Goal: Information Seeking & Learning: Find specific fact

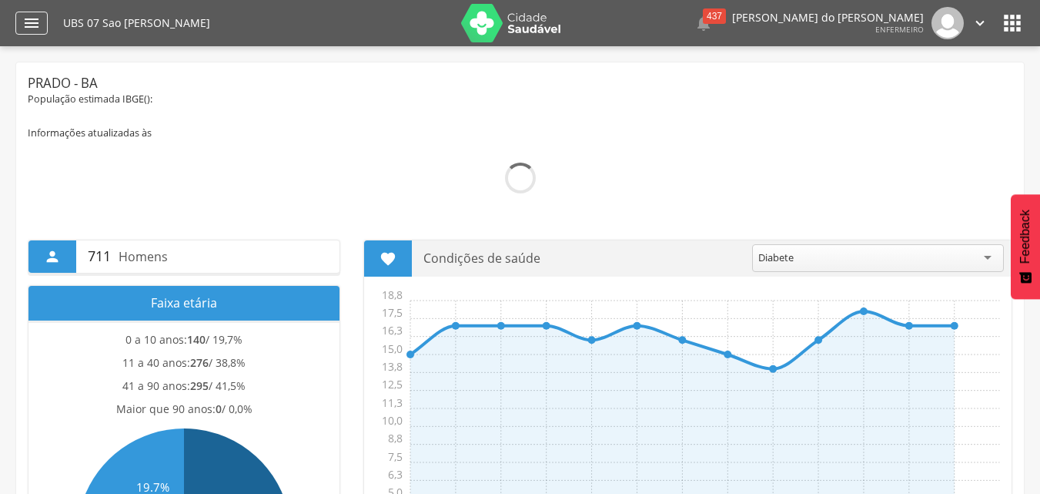
click at [35, 27] on icon "" at bounding box center [31, 23] width 18 height 18
click at [32, 22] on icon "" at bounding box center [31, 23] width 18 height 18
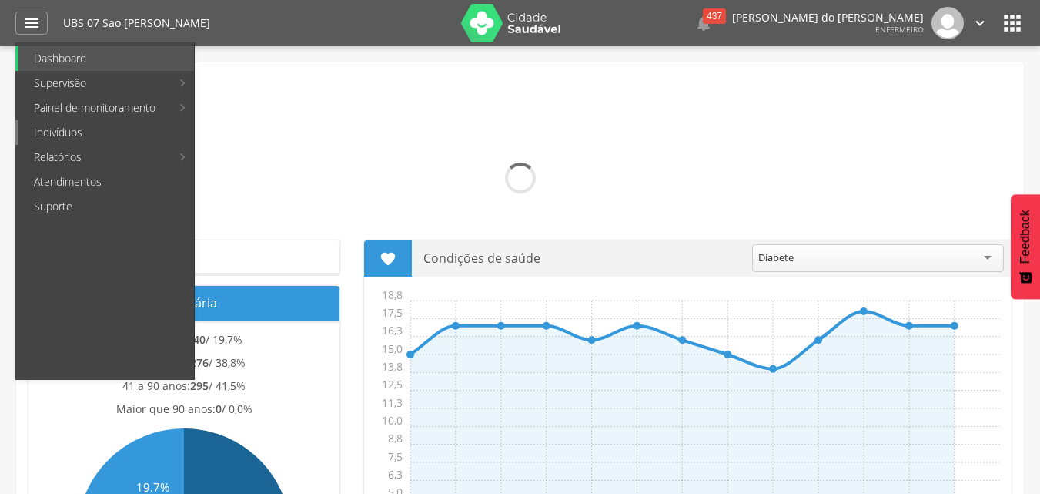
click at [58, 128] on link "Indivíduos" at bounding box center [106, 132] width 176 height 25
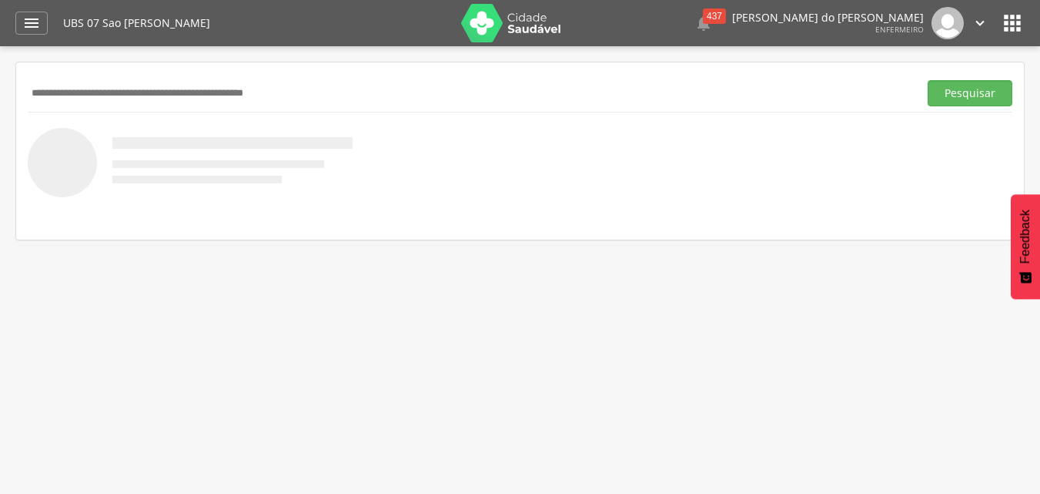
click at [58, 128] on img at bounding box center [190, 162] width 325 height 69
click at [87, 99] on input "text" at bounding box center [470, 93] width 885 height 26
type input "**********"
click at [962, 89] on button "Pesquisar" at bounding box center [970, 93] width 85 height 26
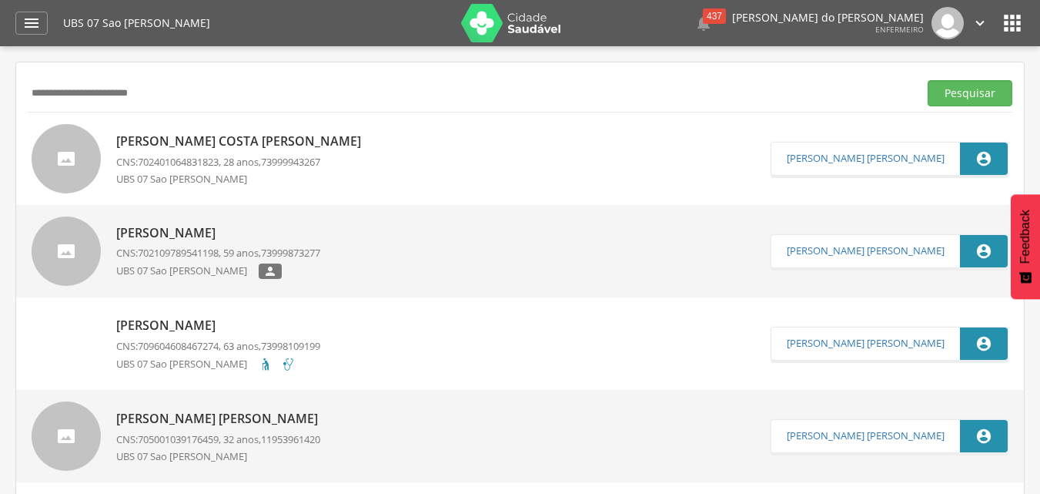
click at [295, 143] on p "[PERSON_NAME] Costa [PERSON_NAME]" at bounding box center [242, 141] width 253 height 18
type input "**********"
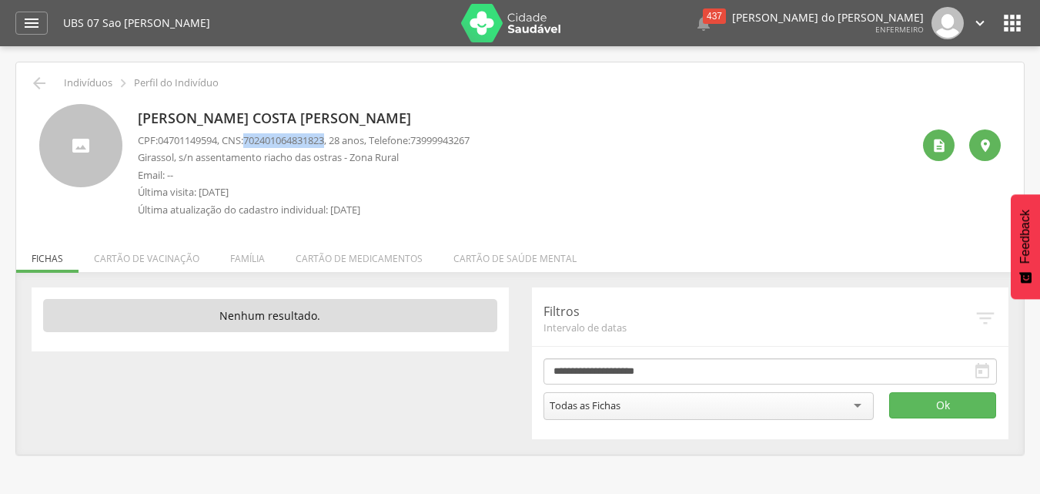
drag, startPoint x: 338, startPoint y: 141, endPoint x: 256, endPoint y: 141, distance: 82.4
click at [256, 141] on span "702401064831823" at bounding box center [283, 140] width 81 height 14
copy span "702401064831823"
click at [295, 162] on p "Girassol, s/n assentamento riacho das ostras - Zona Rural" at bounding box center [304, 157] width 332 height 15
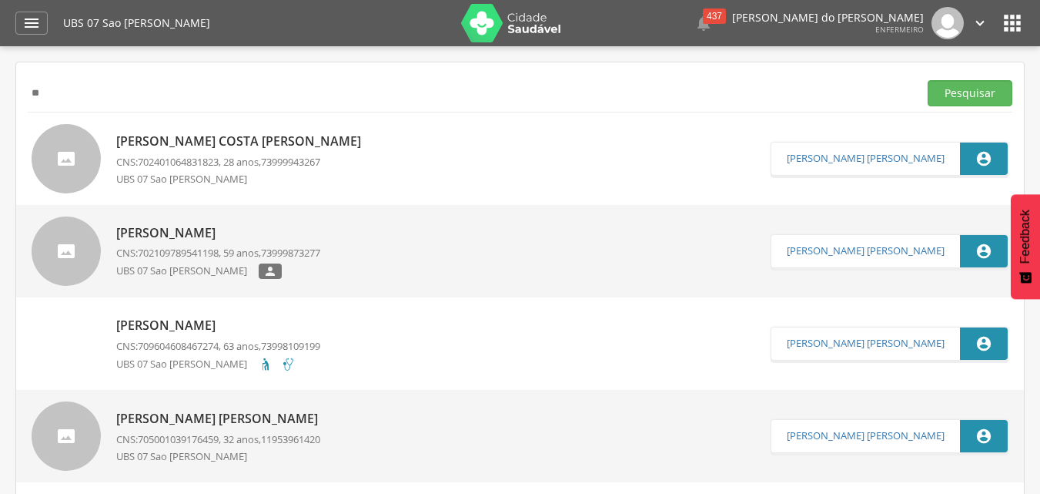
type input "*"
type input "**********"
click at [986, 87] on button "Pesquisar" at bounding box center [970, 93] width 85 height 26
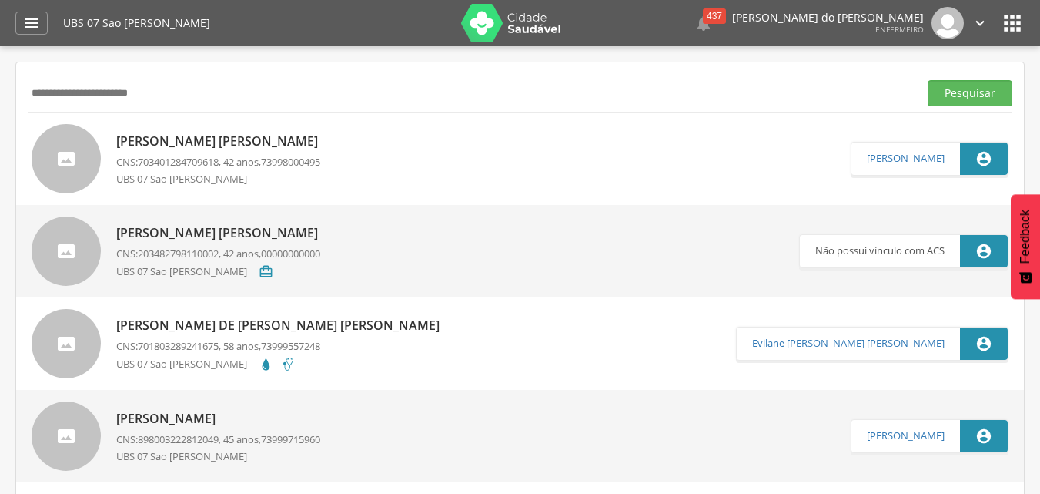
click at [242, 143] on p "[PERSON_NAME] [PERSON_NAME]" at bounding box center [220, 141] width 209 height 18
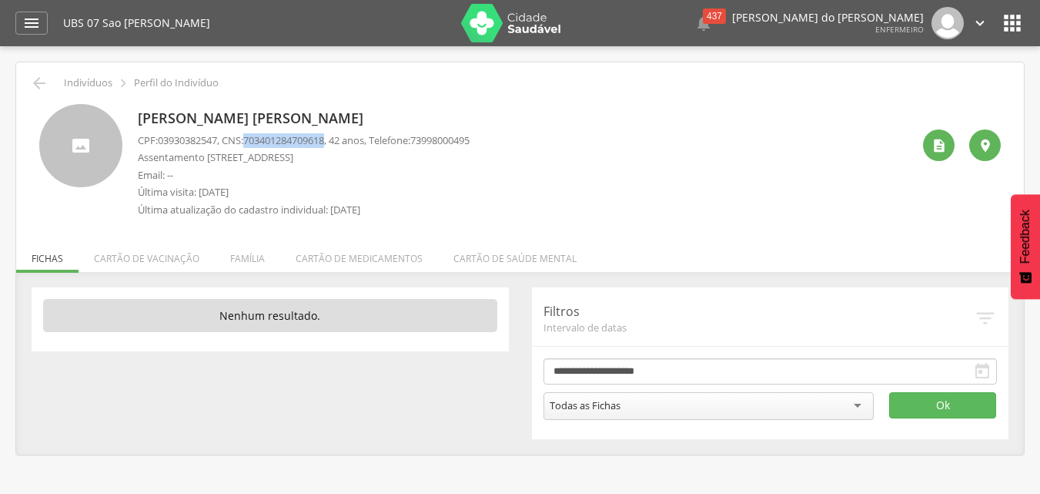
drag, startPoint x: 338, startPoint y: 142, endPoint x: 251, endPoint y: 138, distance: 87.1
click at [251, 138] on p "CPF: 03930382547 , CNS: [PHONE_NUMBER] , 42 anos, Telefone: [PHONE_NUMBER]" at bounding box center [304, 140] width 332 height 15
copy p "703401284709618"
